Goal: Navigation & Orientation: Find specific page/section

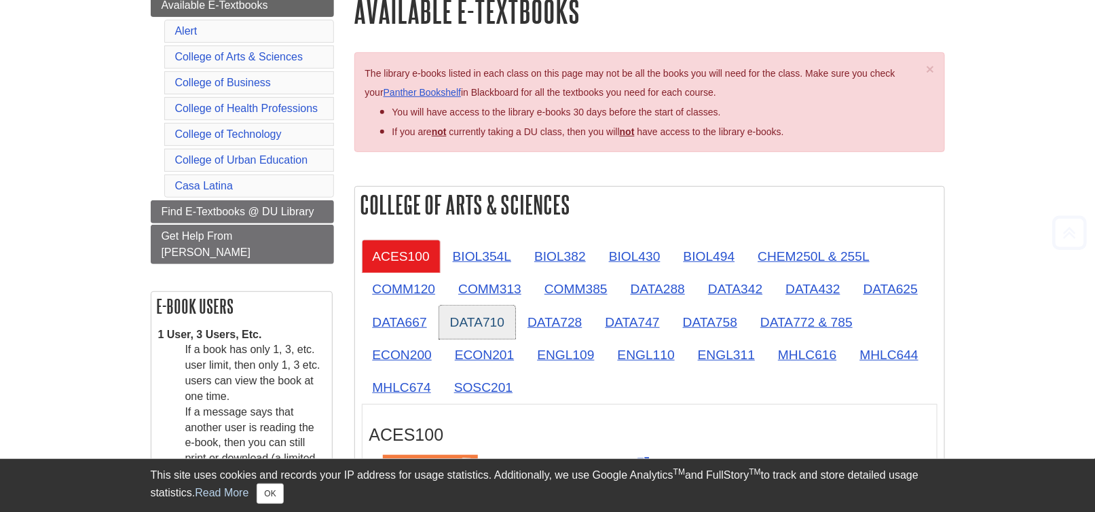
scroll to position [204, 0]
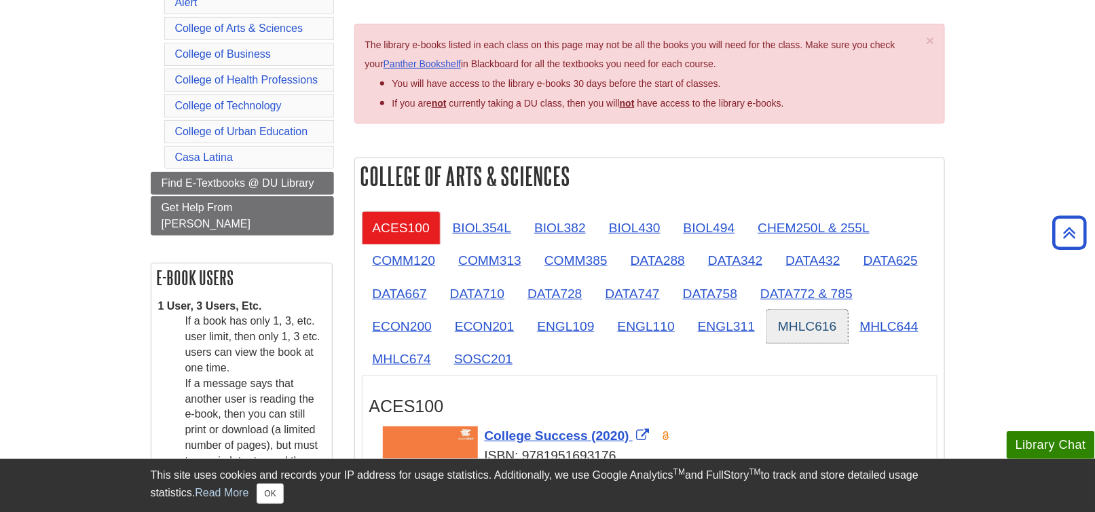
click at [794, 321] on link "MHLC616" at bounding box center [807, 326] width 80 height 33
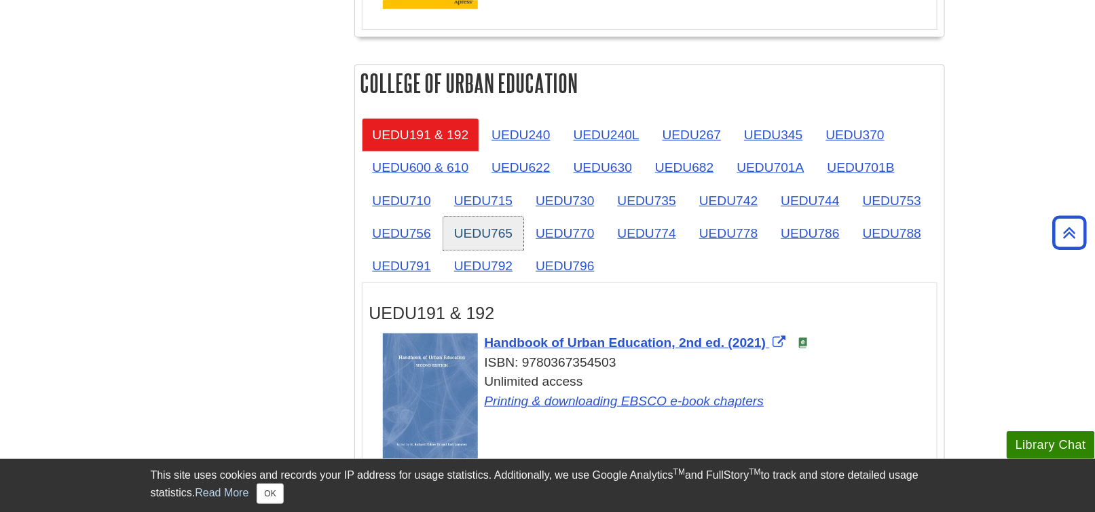
scroll to position [2172, 0]
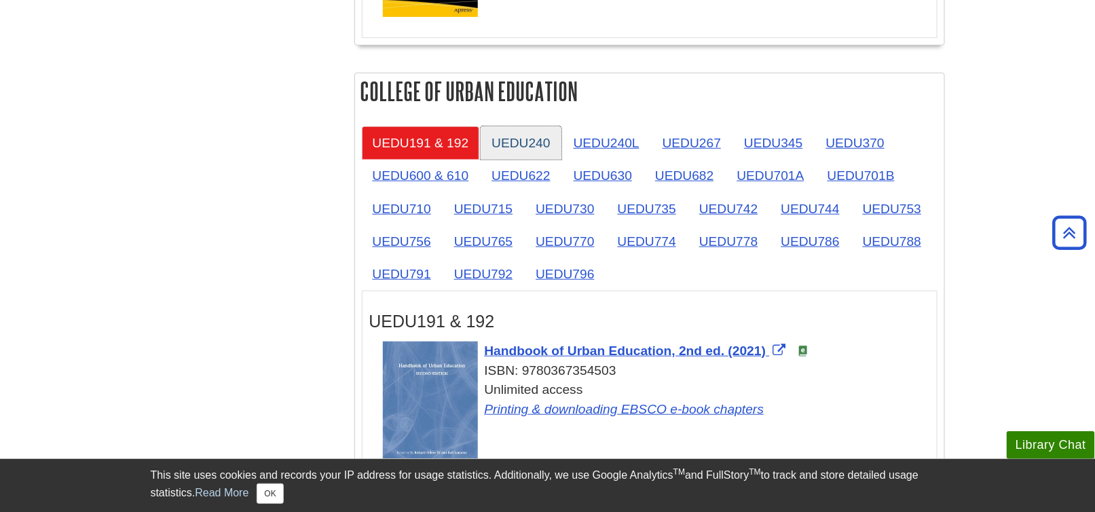
click at [532, 135] on link "UEDU240" at bounding box center [521, 142] width 80 height 33
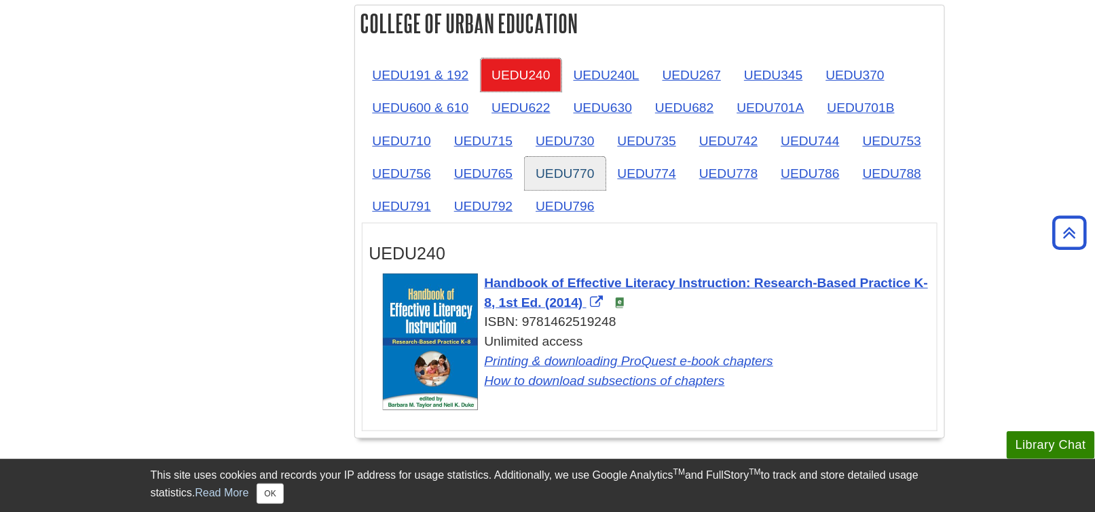
scroll to position [2240, 0]
click at [604, 68] on link "UEDU240L" at bounding box center [607, 74] width 88 height 33
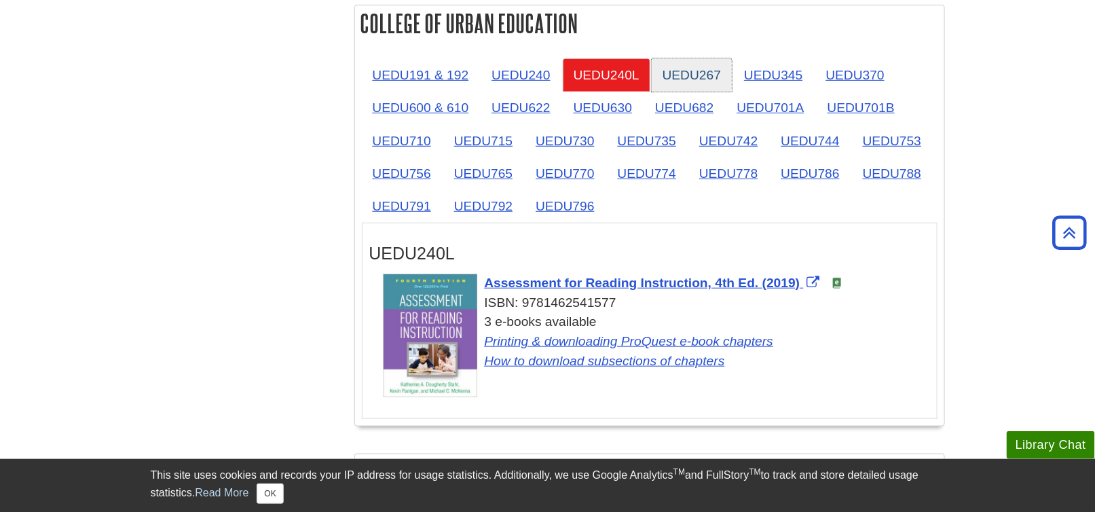
click at [680, 69] on link "UEDU267" at bounding box center [692, 74] width 80 height 33
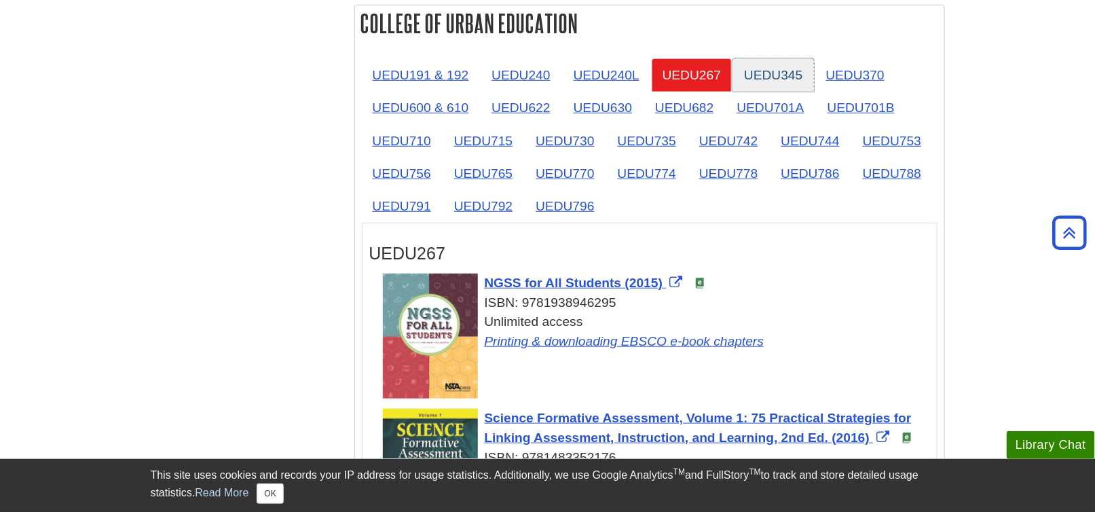
click at [763, 69] on link "UEDU345" at bounding box center [773, 74] width 80 height 33
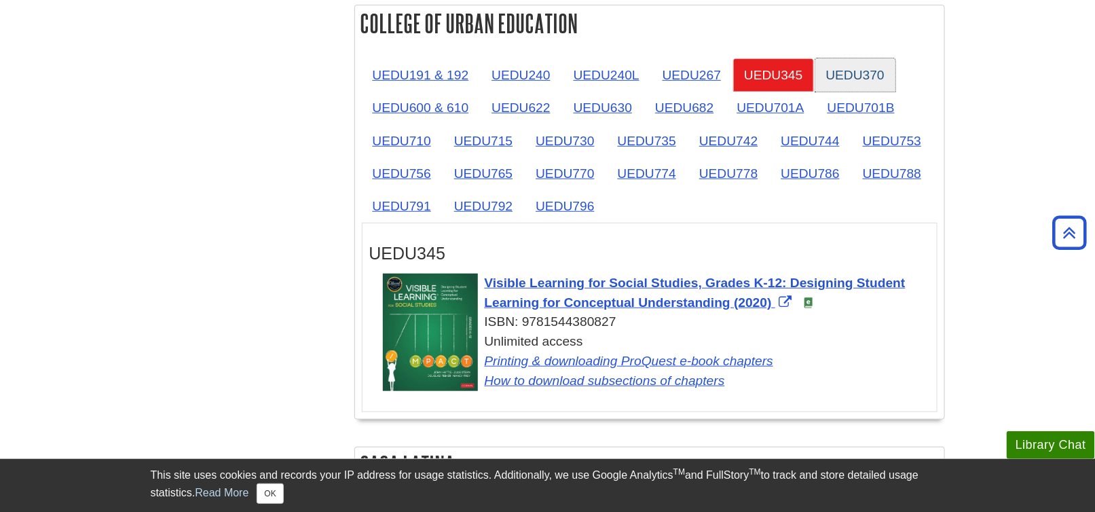
click at [851, 71] on link "UEDU370" at bounding box center [855, 74] width 80 height 33
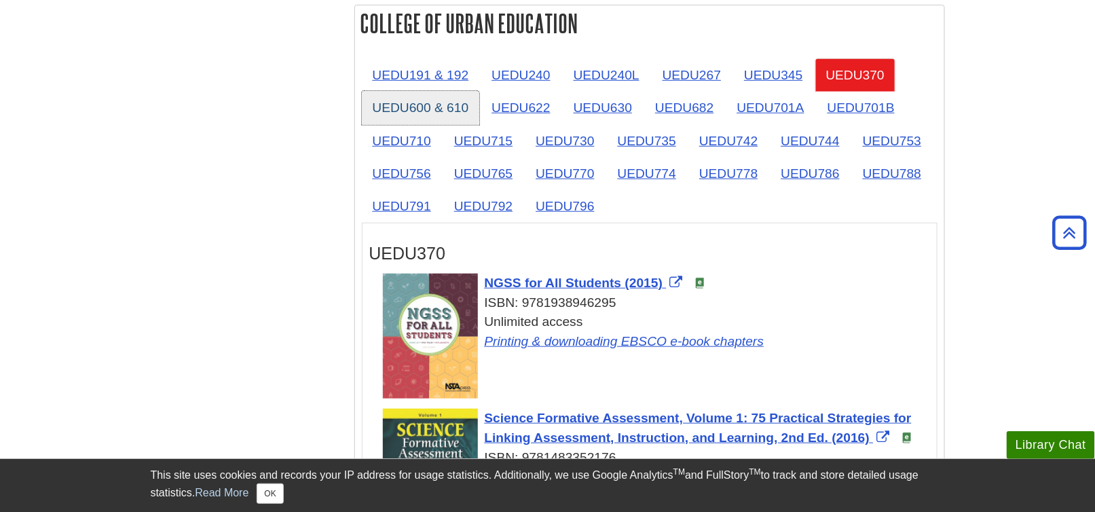
click at [414, 106] on link "UEDU600 & 610" at bounding box center [421, 107] width 118 height 33
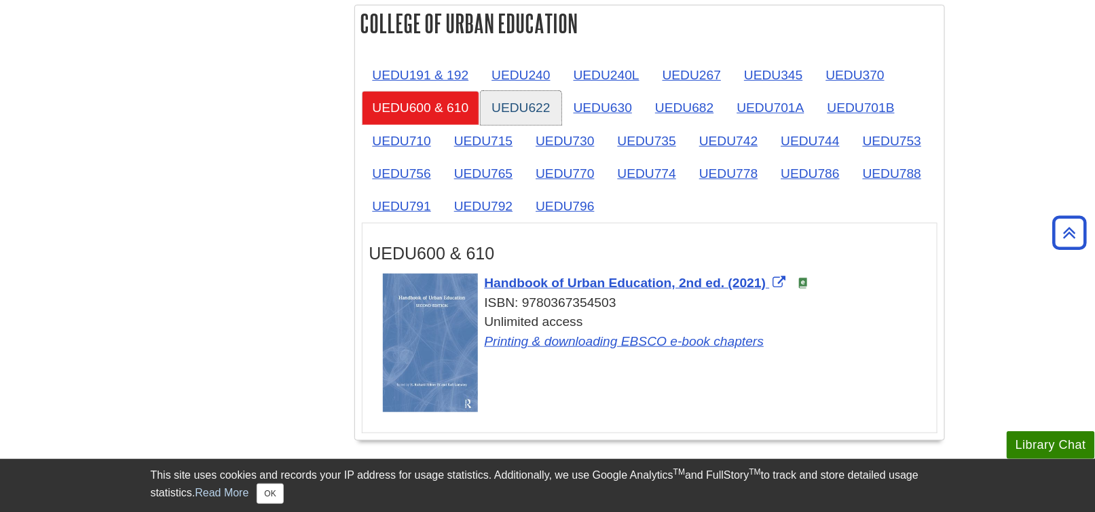
click at [499, 95] on link "UEDU622" at bounding box center [521, 107] width 80 height 33
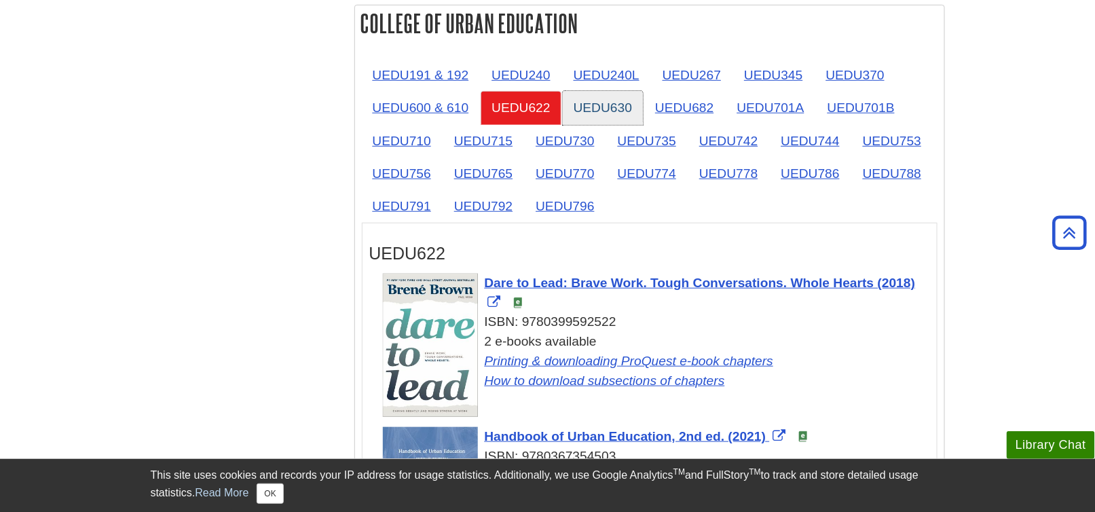
click at [592, 103] on link "UEDU630" at bounding box center [603, 107] width 80 height 33
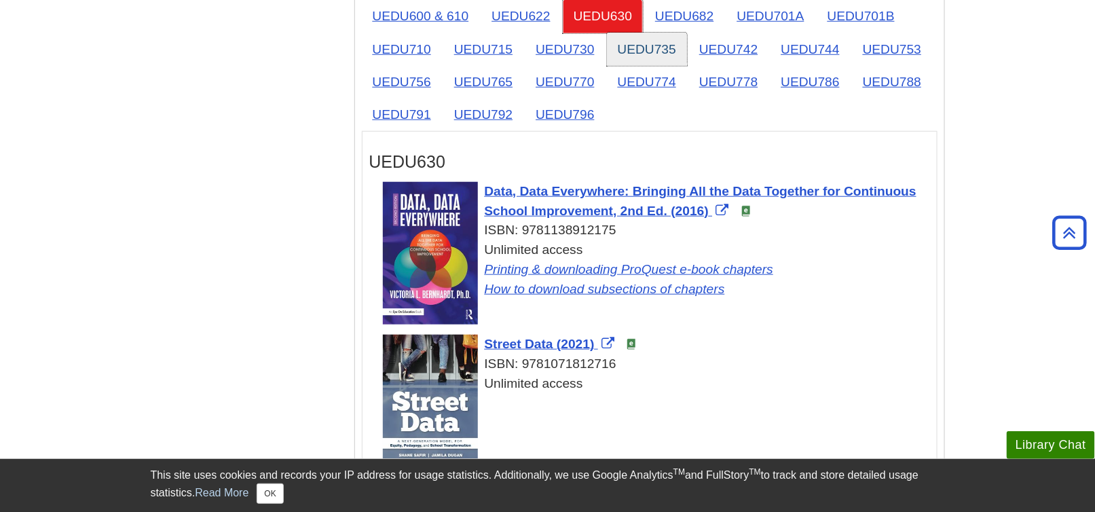
scroll to position [2308, 0]
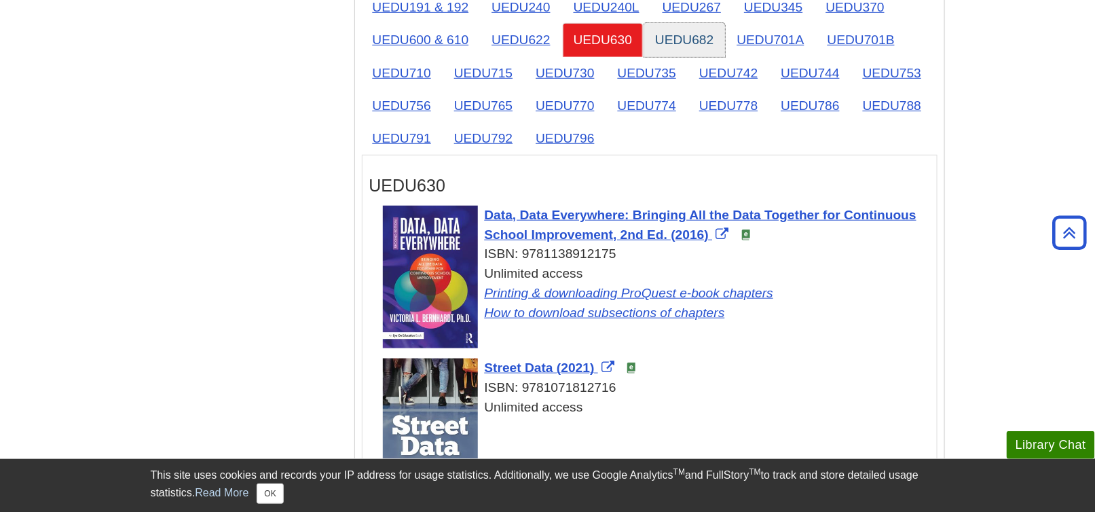
click at [680, 35] on link "UEDU682" at bounding box center [684, 39] width 80 height 33
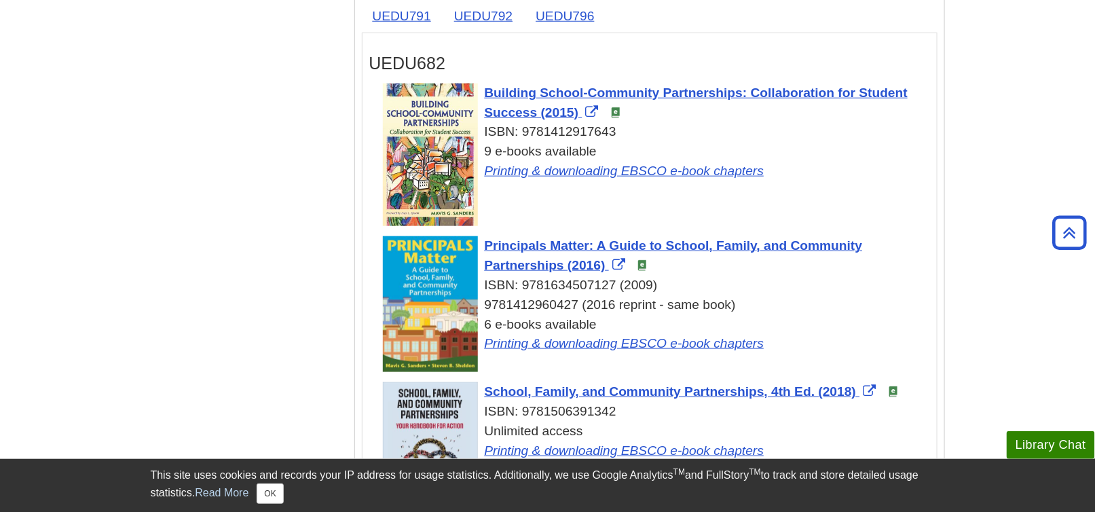
scroll to position [2240, 0]
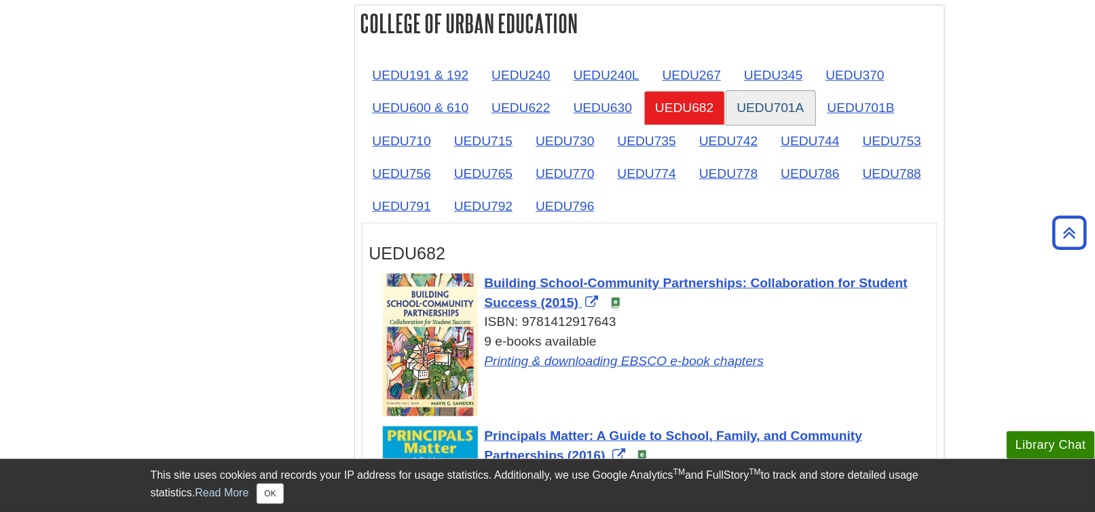
click at [777, 97] on link "UEDU701A" at bounding box center [770, 107] width 89 height 33
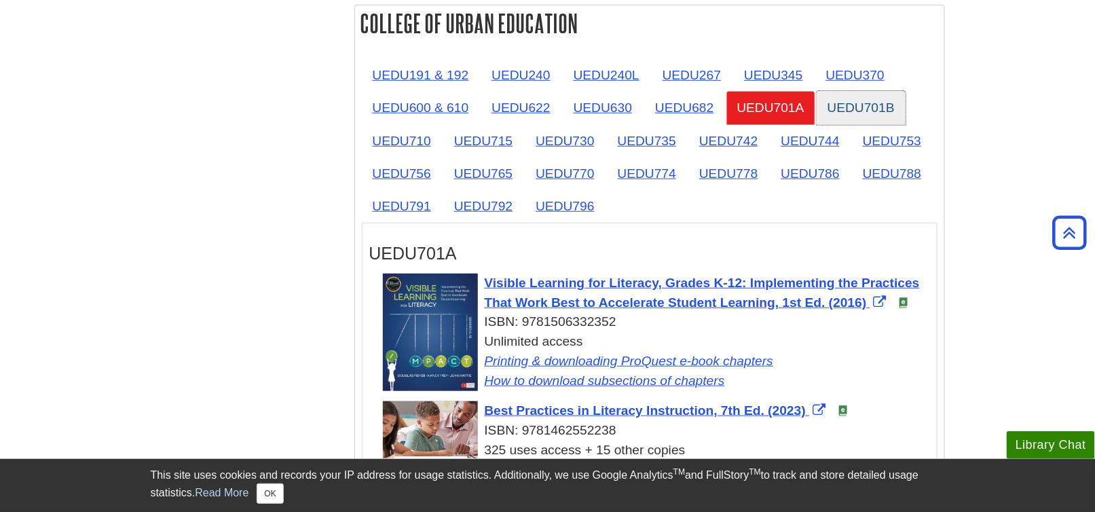
click at [851, 102] on link "UEDU701B" at bounding box center [861, 107] width 89 height 33
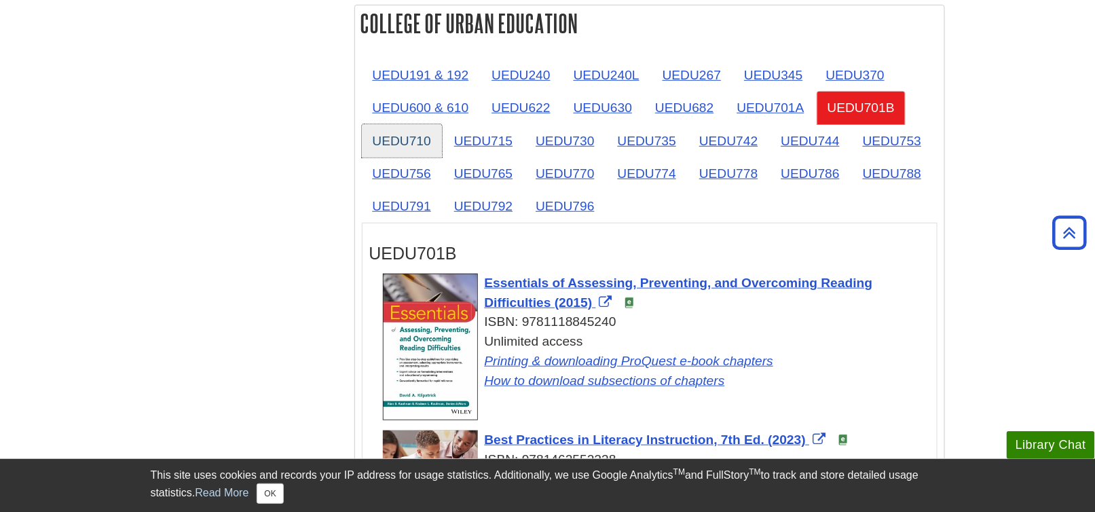
click at [411, 130] on link "UEDU710" at bounding box center [402, 140] width 80 height 33
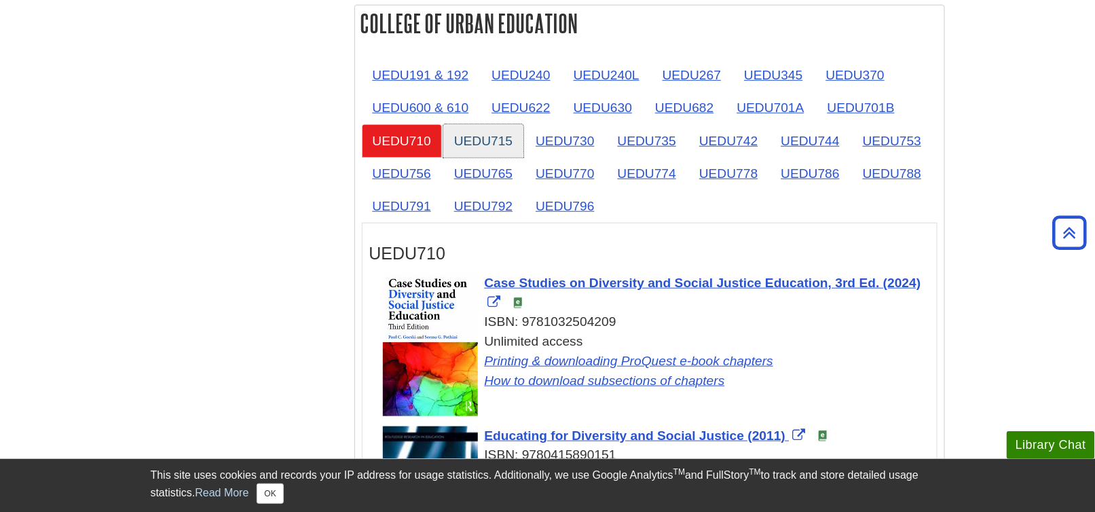
click at [496, 131] on link "UEDU715" at bounding box center [483, 140] width 80 height 33
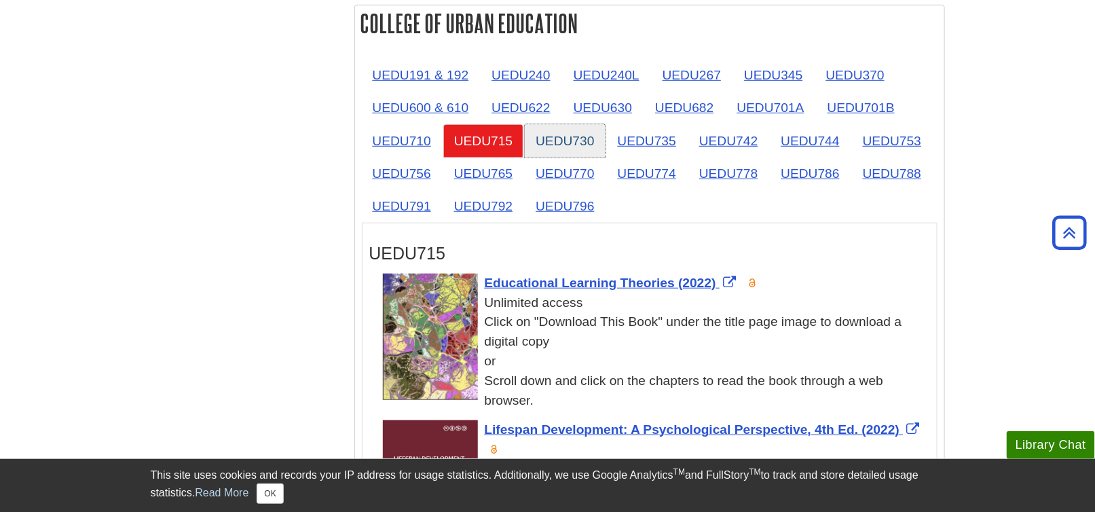
click at [580, 126] on link "UEDU730" at bounding box center [565, 140] width 80 height 33
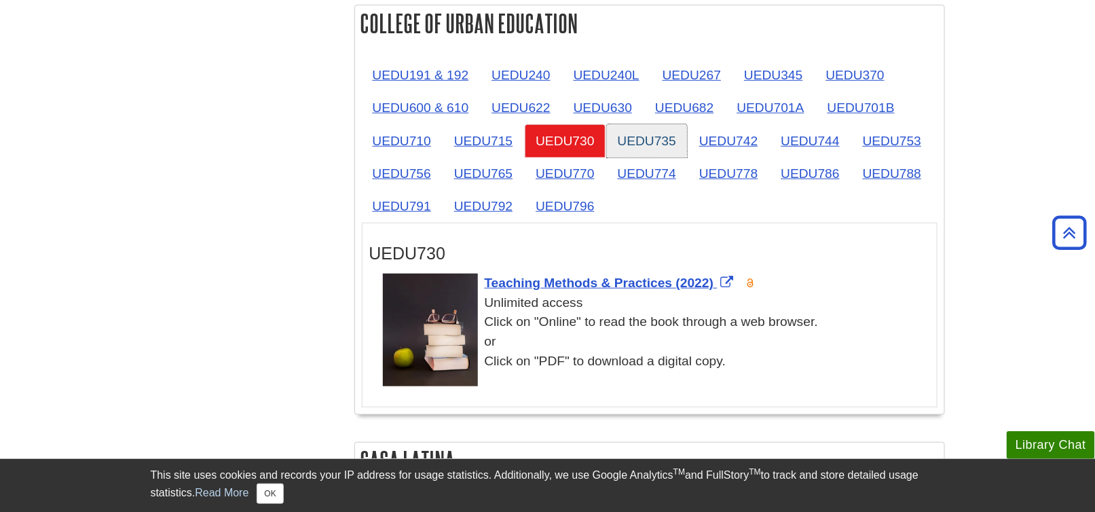
click at [645, 129] on link "UEDU735" at bounding box center [647, 140] width 80 height 33
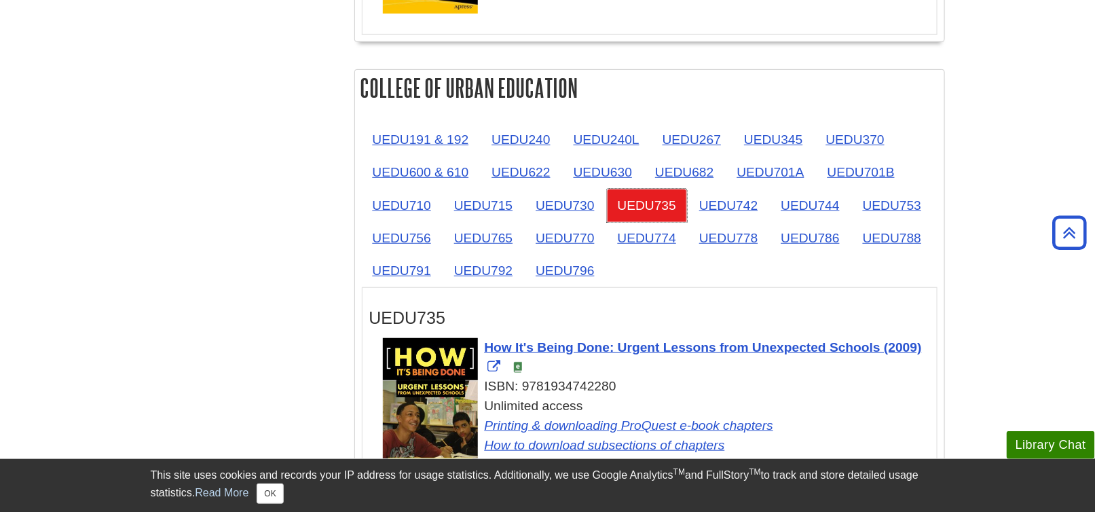
scroll to position [2172, 0]
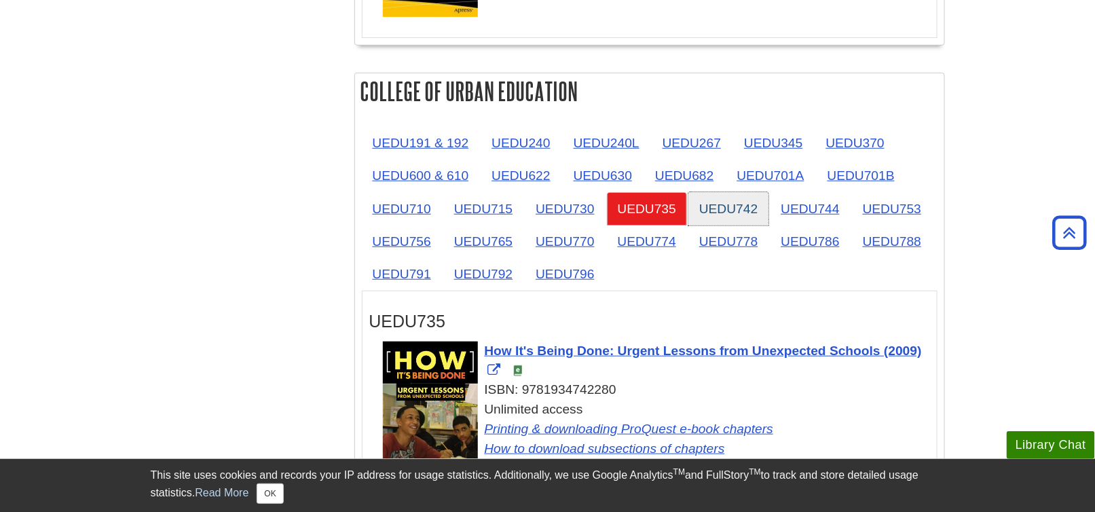
click at [716, 204] on link "UEDU742" at bounding box center [728, 208] width 80 height 33
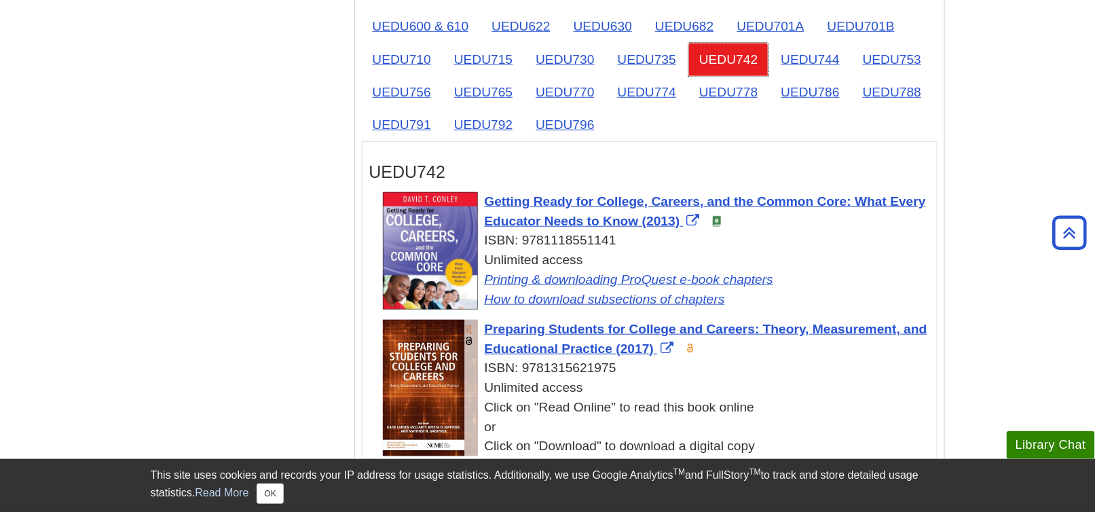
scroll to position [2240, 0]
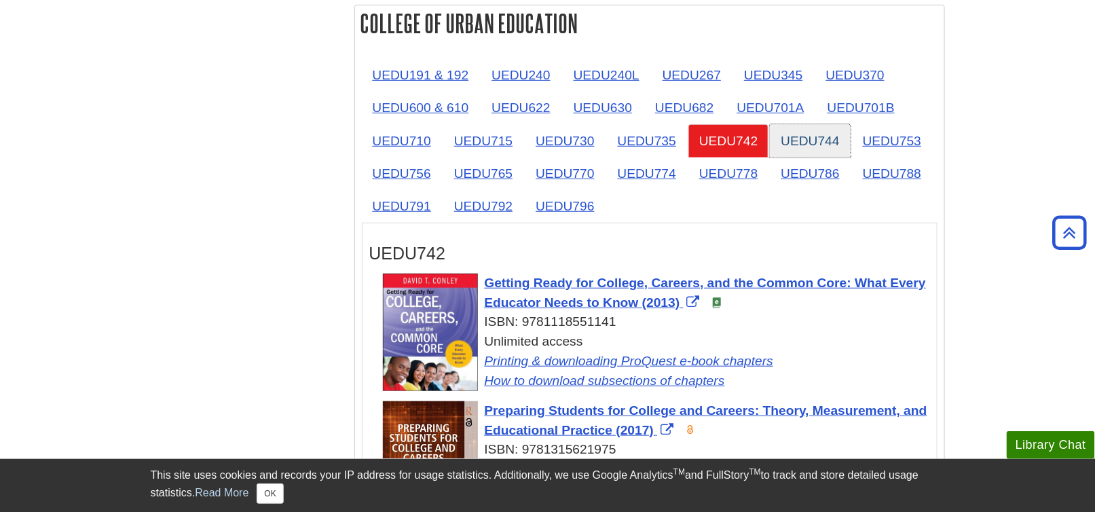
click at [833, 124] on link "UEDU744" at bounding box center [810, 140] width 80 height 33
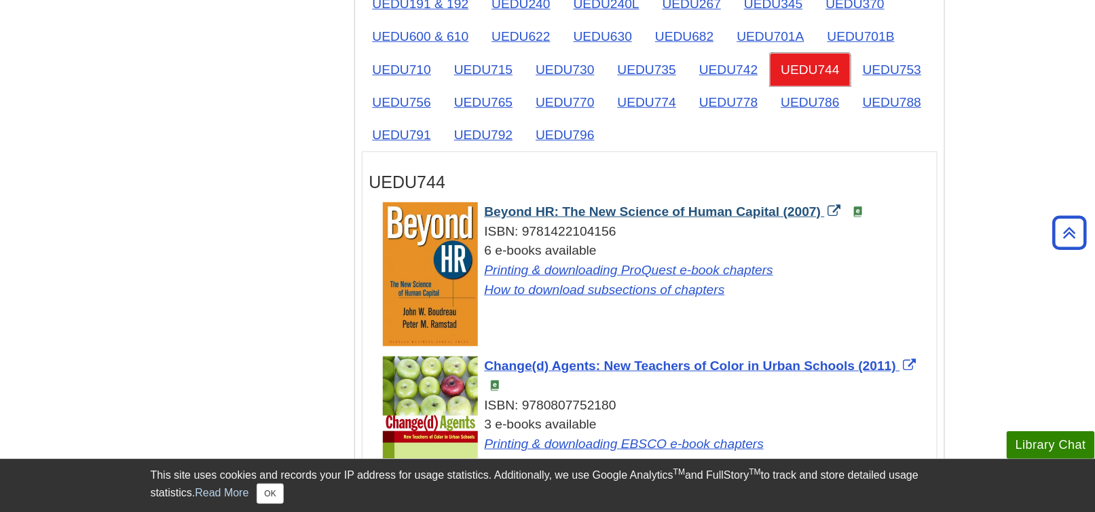
scroll to position [2308, 0]
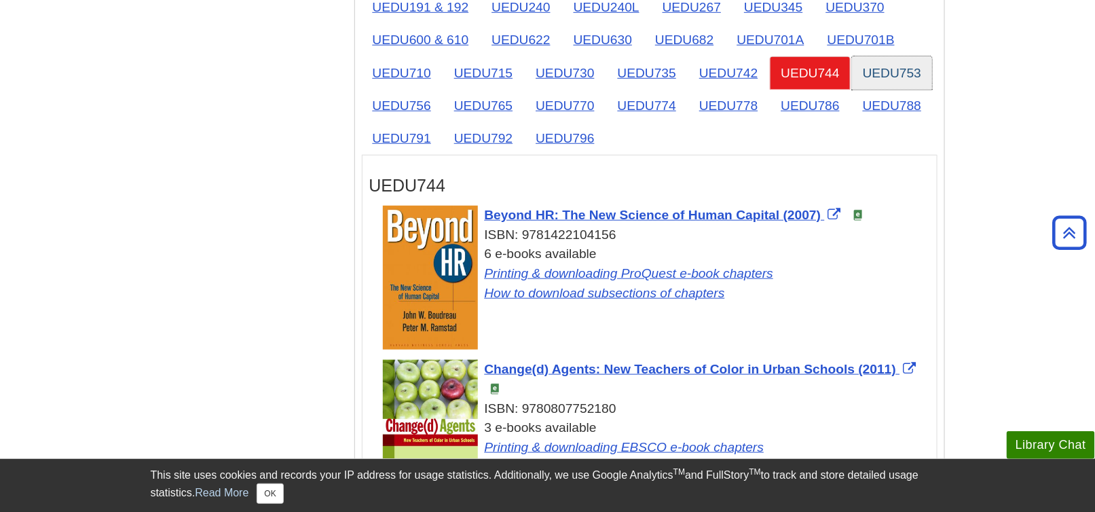
click at [878, 69] on link "UEDU753" at bounding box center [892, 72] width 80 height 33
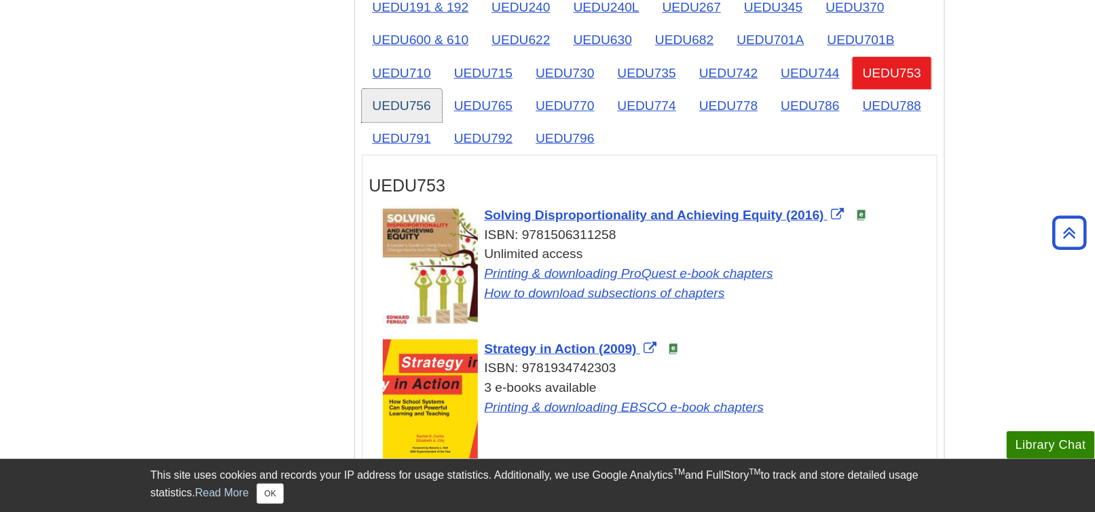
click at [422, 98] on link "UEDU756" at bounding box center [402, 105] width 80 height 33
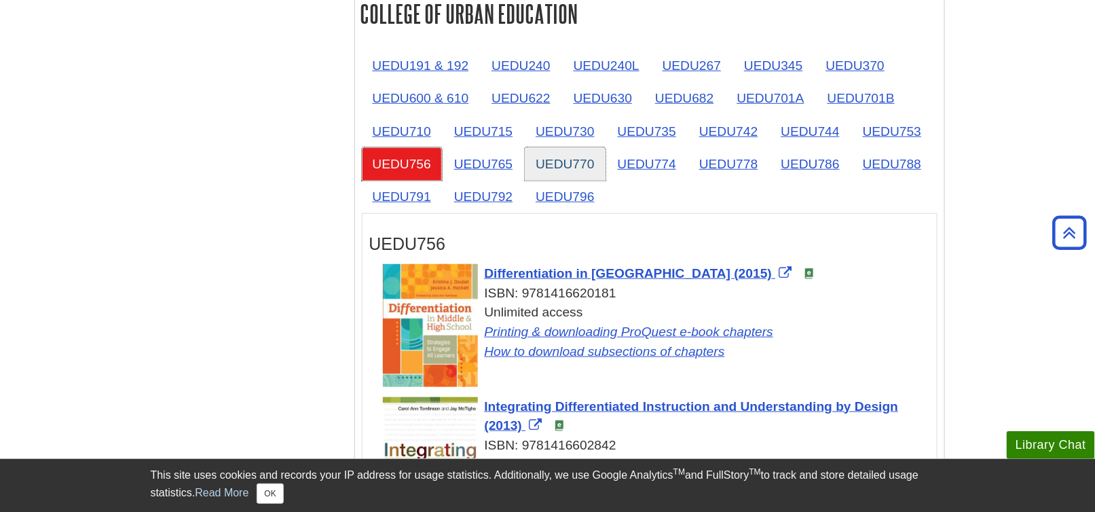
scroll to position [2240, 0]
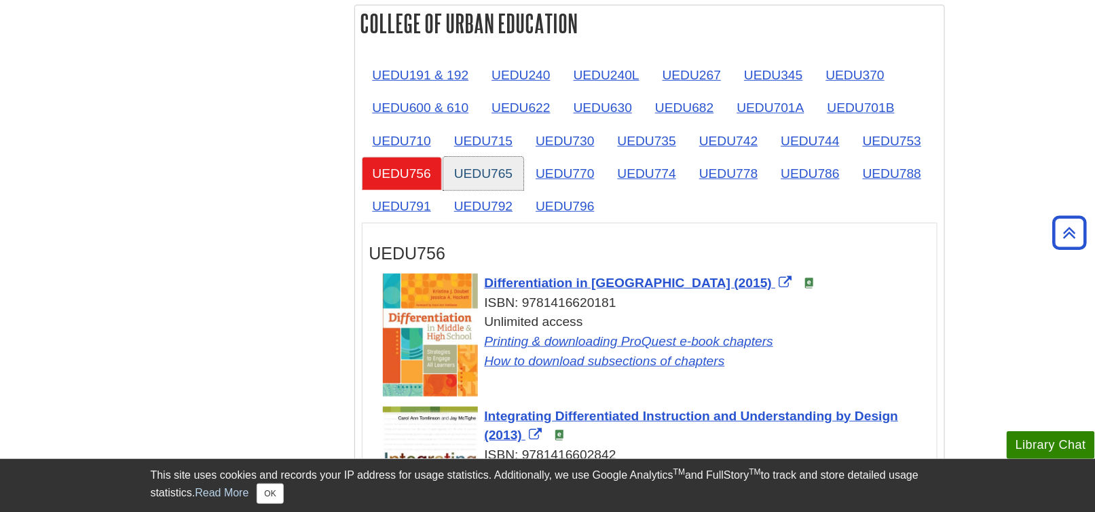
click at [494, 165] on link "UEDU765" at bounding box center [483, 173] width 80 height 33
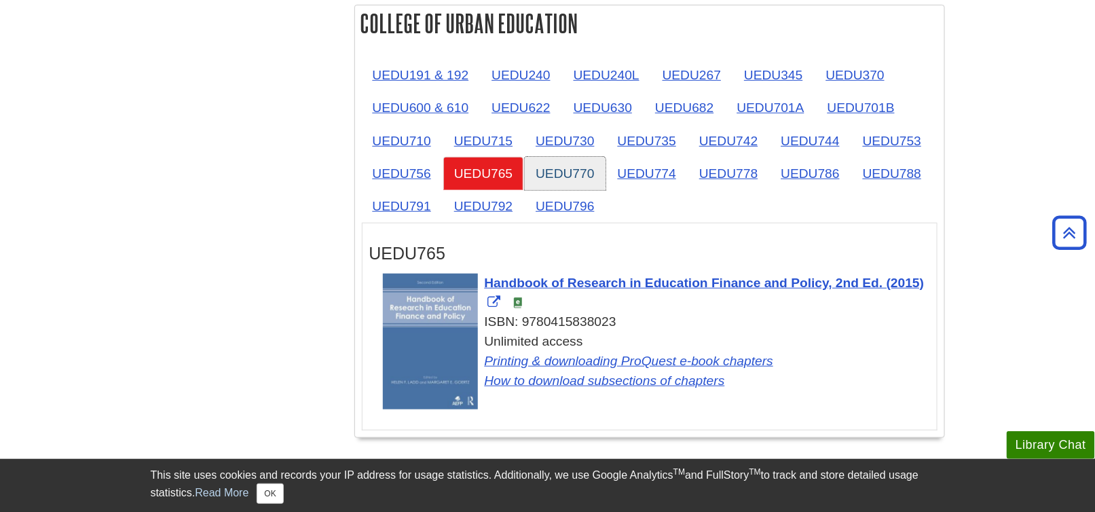
click at [575, 169] on link "UEDU770" at bounding box center [565, 173] width 80 height 33
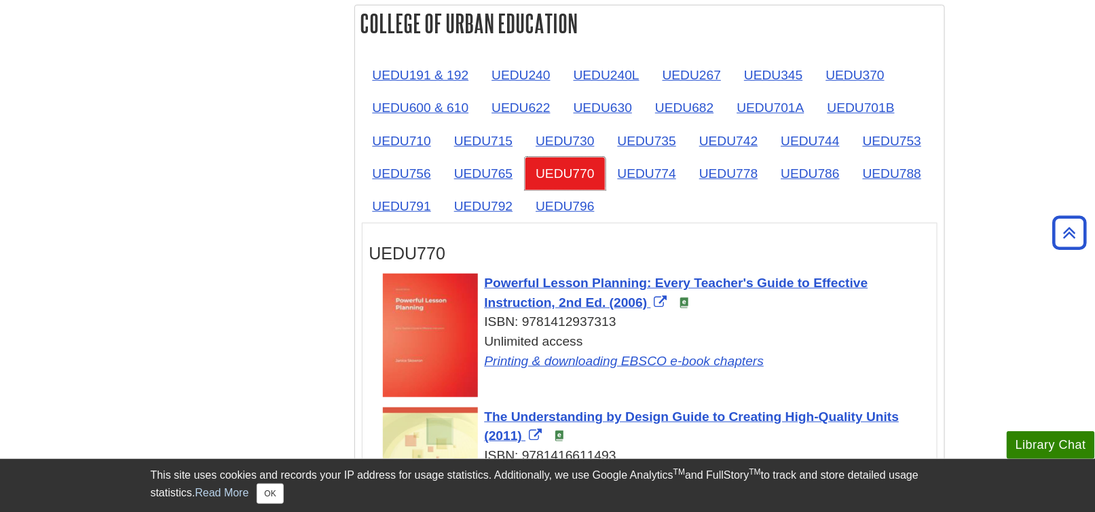
scroll to position [2172, 0]
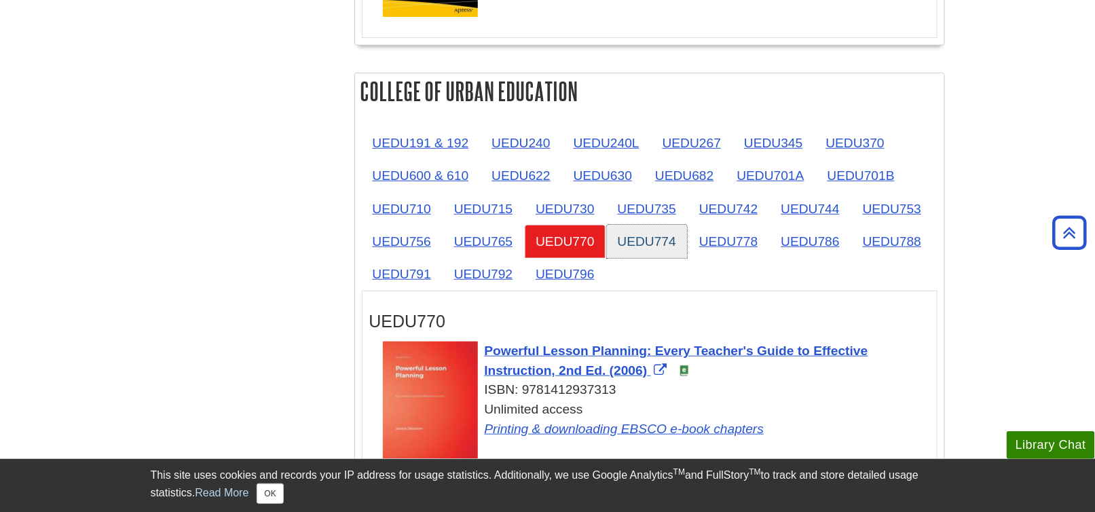
click at [647, 227] on link "UEDU774" at bounding box center [647, 241] width 80 height 33
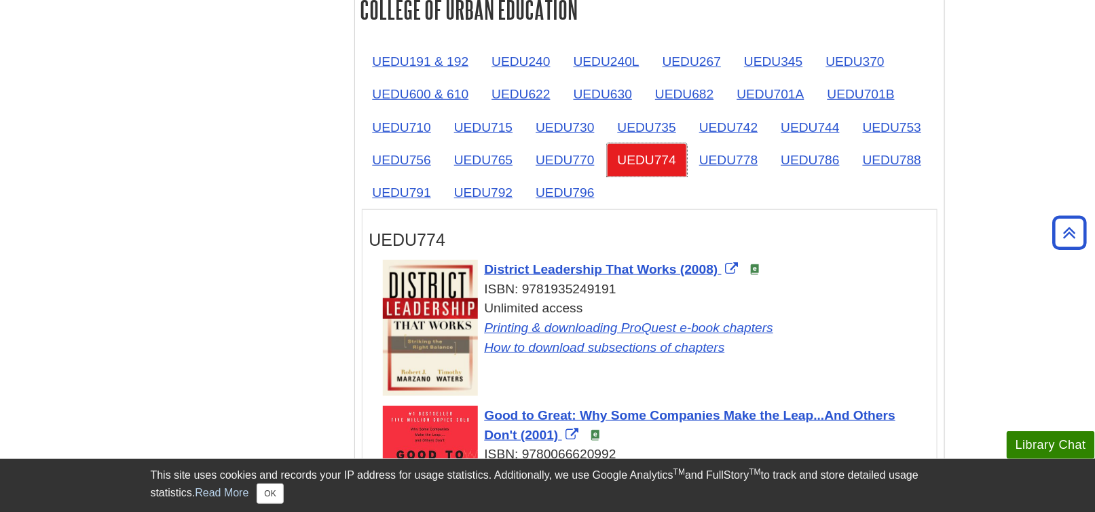
scroll to position [2240, 0]
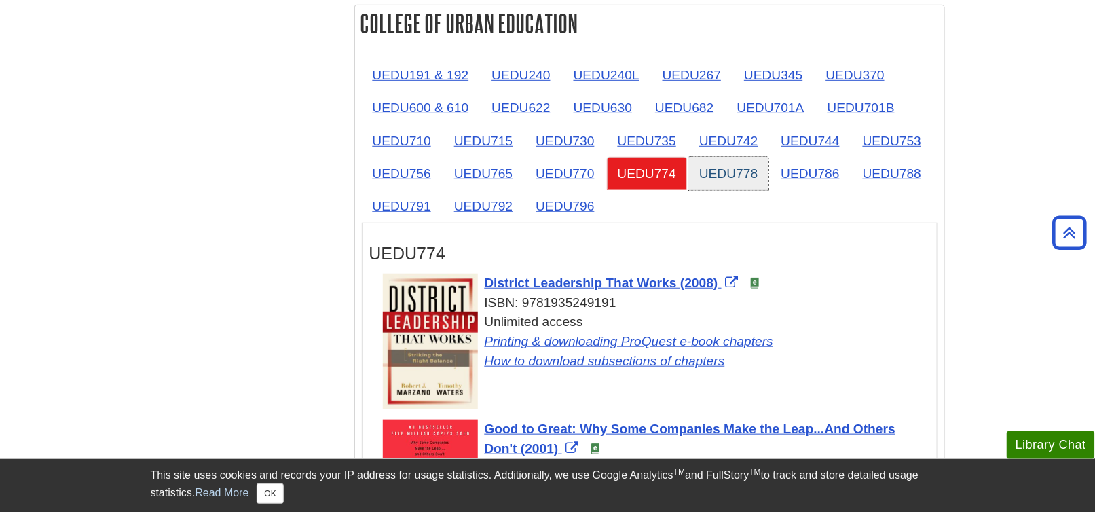
click at [722, 159] on link "UEDU778" at bounding box center [728, 173] width 80 height 33
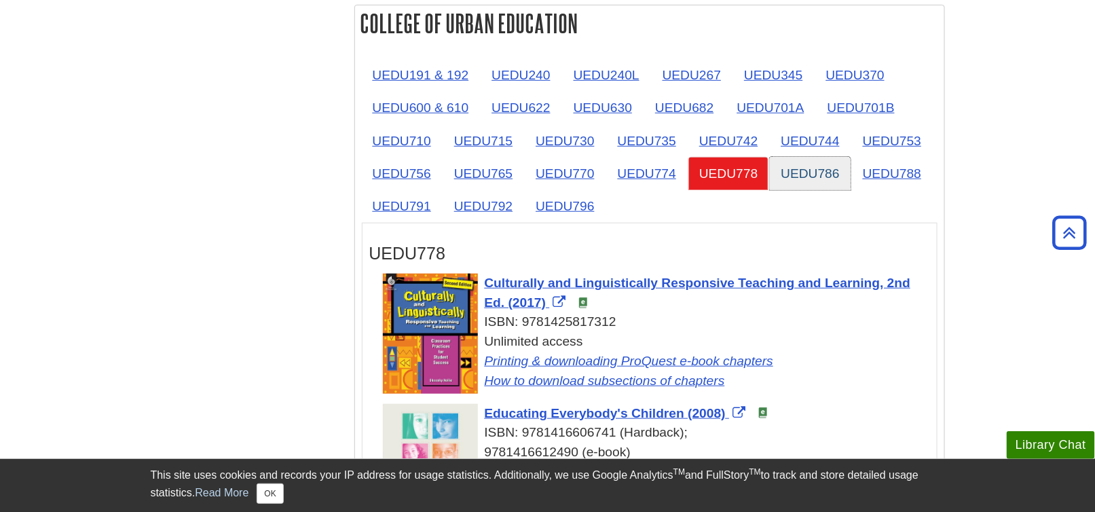
click at [813, 170] on link "UEDU786" at bounding box center [810, 173] width 80 height 33
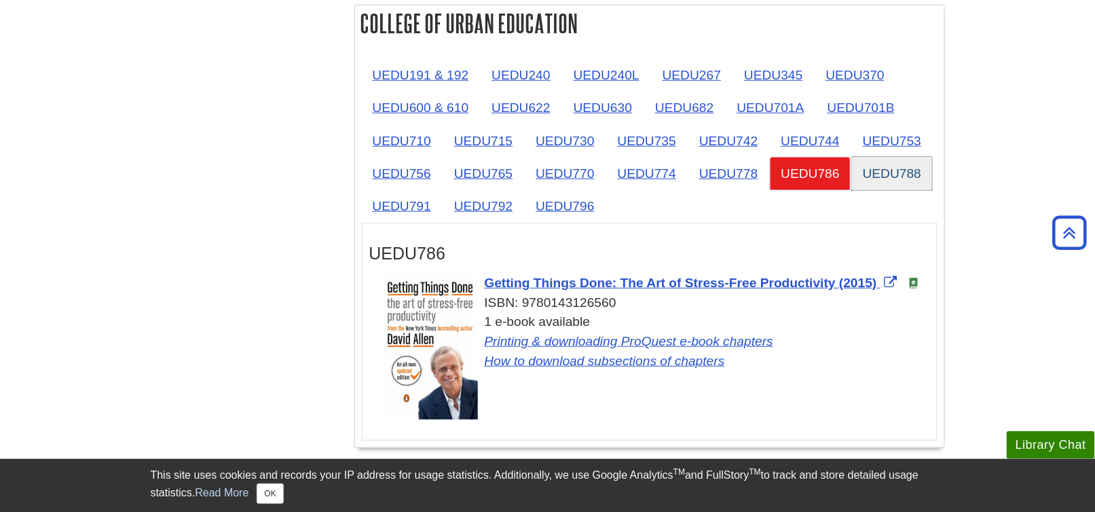
click at [876, 159] on link "UEDU788" at bounding box center [892, 173] width 80 height 33
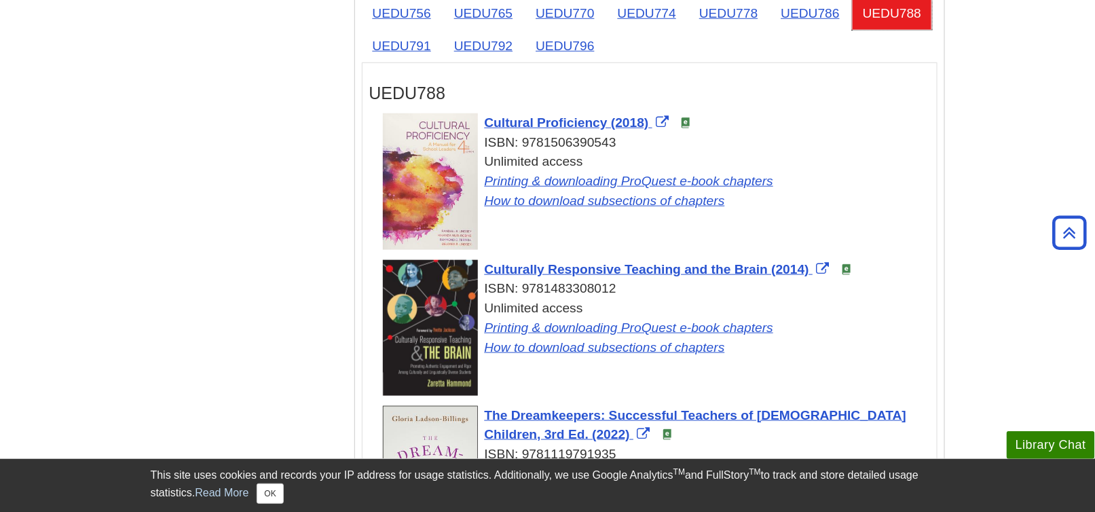
scroll to position [2376, 0]
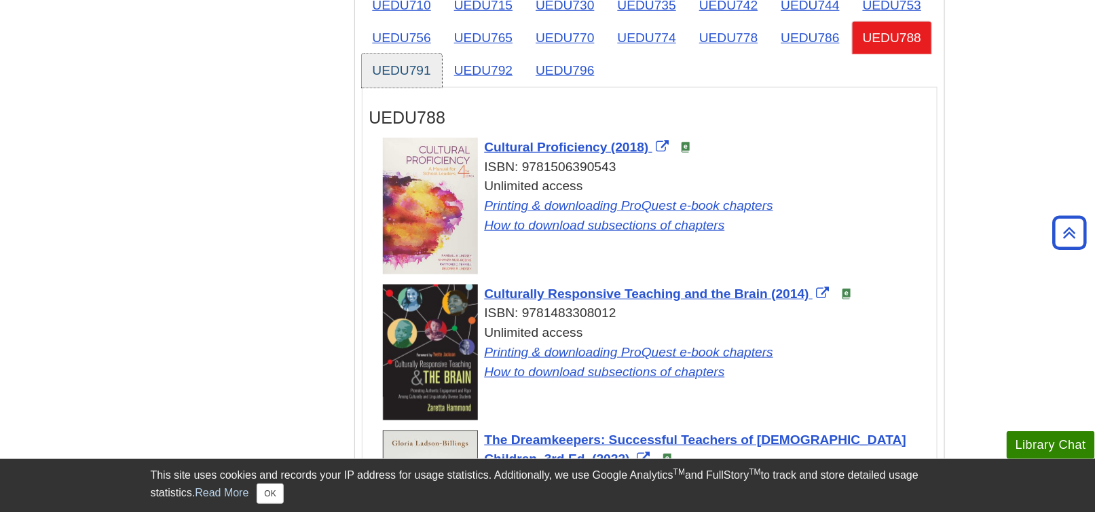
click at [403, 58] on link "UEDU791" at bounding box center [402, 70] width 80 height 33
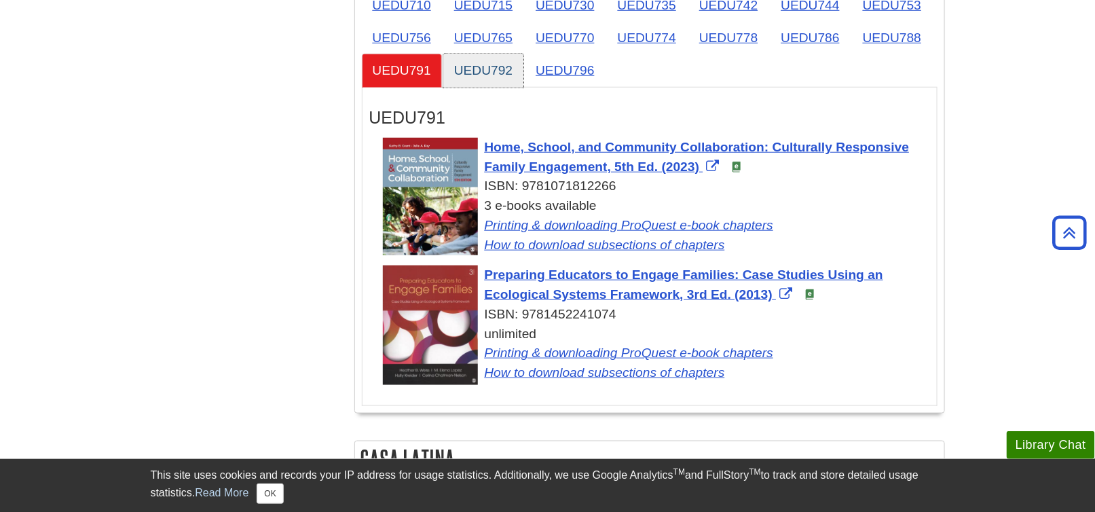
click at [476, 64] on link "UEDU792" at bounding box center [483, 70] width 80 height 33
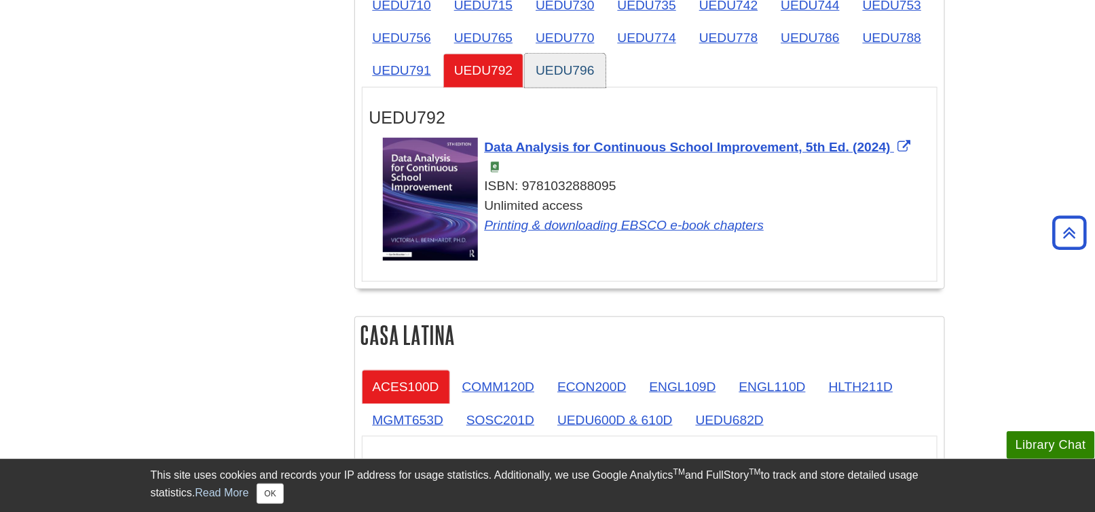
click at [567, 61] on link "UEDU796" at bounding box center [565, 70] width 80 height 33
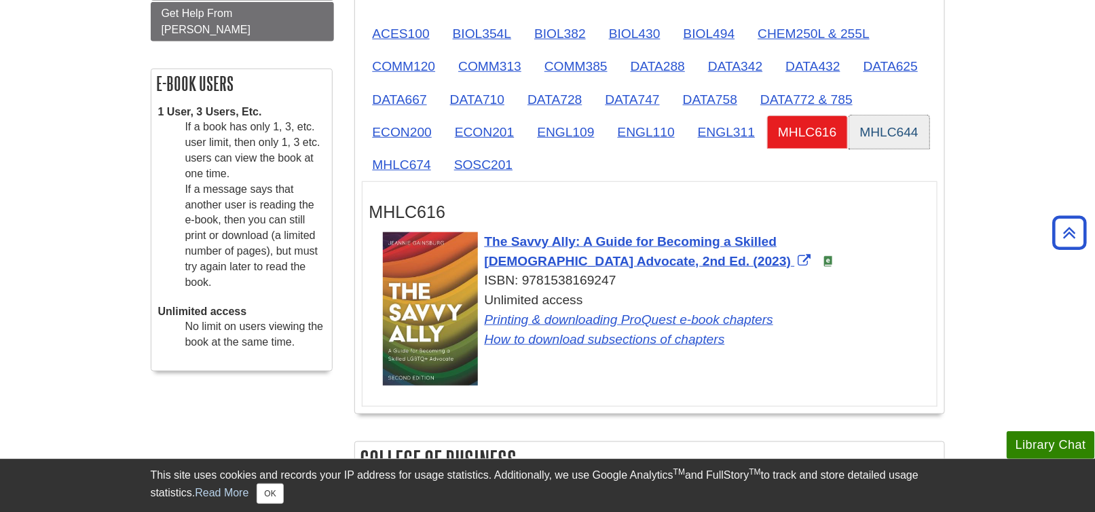
scroll to position [407, 0]
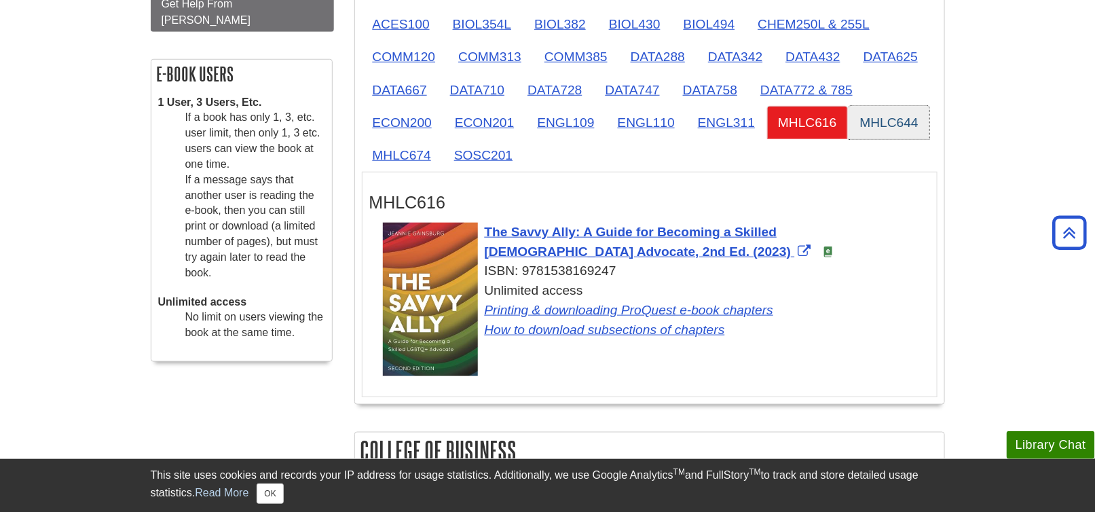
click at [890, 114] on link "MHLC644" at bounding box center [889, 122] width 80 height 33
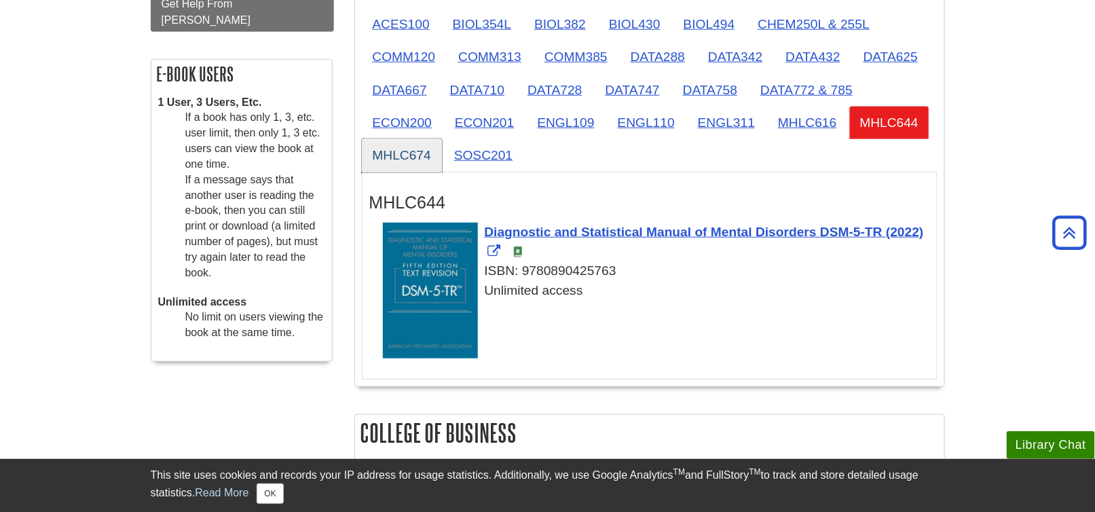
click at [396, 145] on link "MHLC674" at bounding box center [402, 154] width 80 height 33
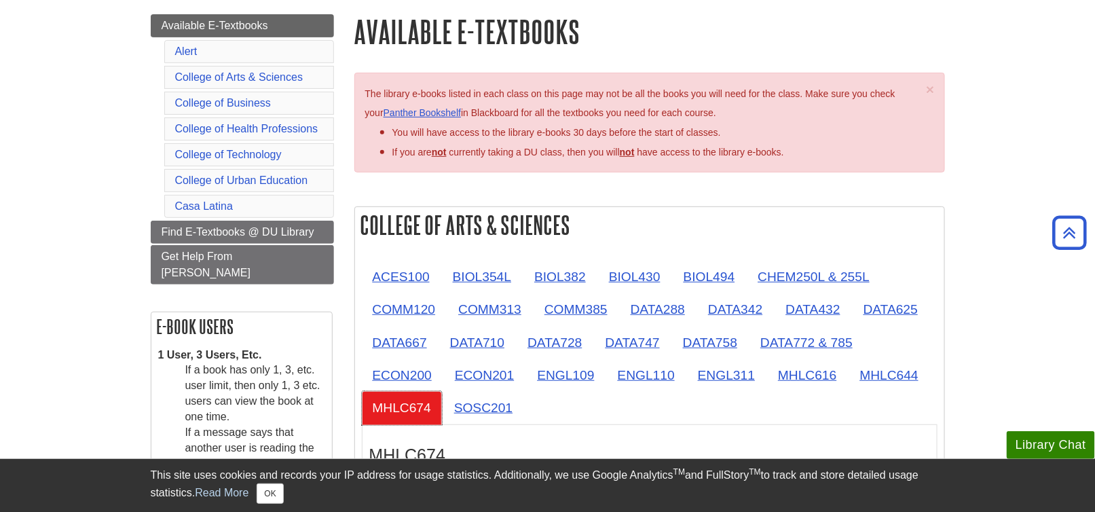
scroll to position [136, 0]
